Goal: Register for event/course

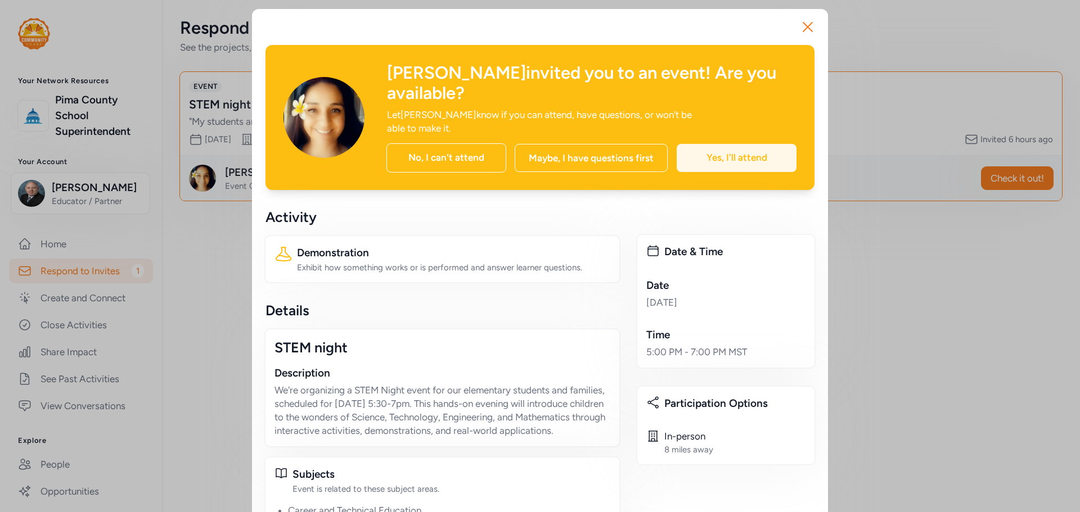
click at [727, 144] on div "Yes, I'll attend" at bounding box center [736, 158] width 120 height 28
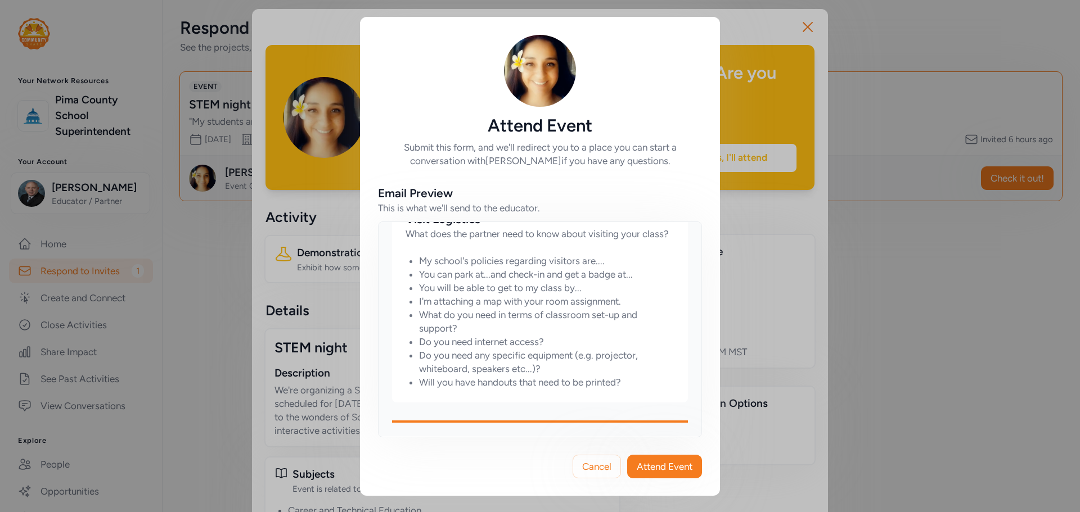
scroll to position [591, 0]
click at [681, 471] on span "Attend Event" at bounding box center [664, 466] width 56 height 13
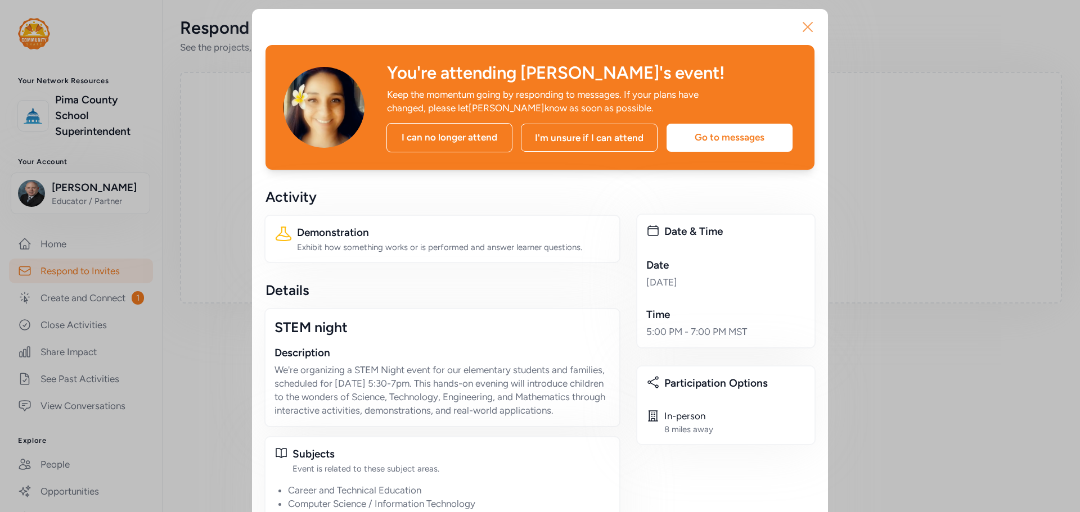
click at [802, 21] on icon "button" at bounding box center [807, 27] width 18 height 18
